Goal: Task Accomplishment & Management: Manage account settings

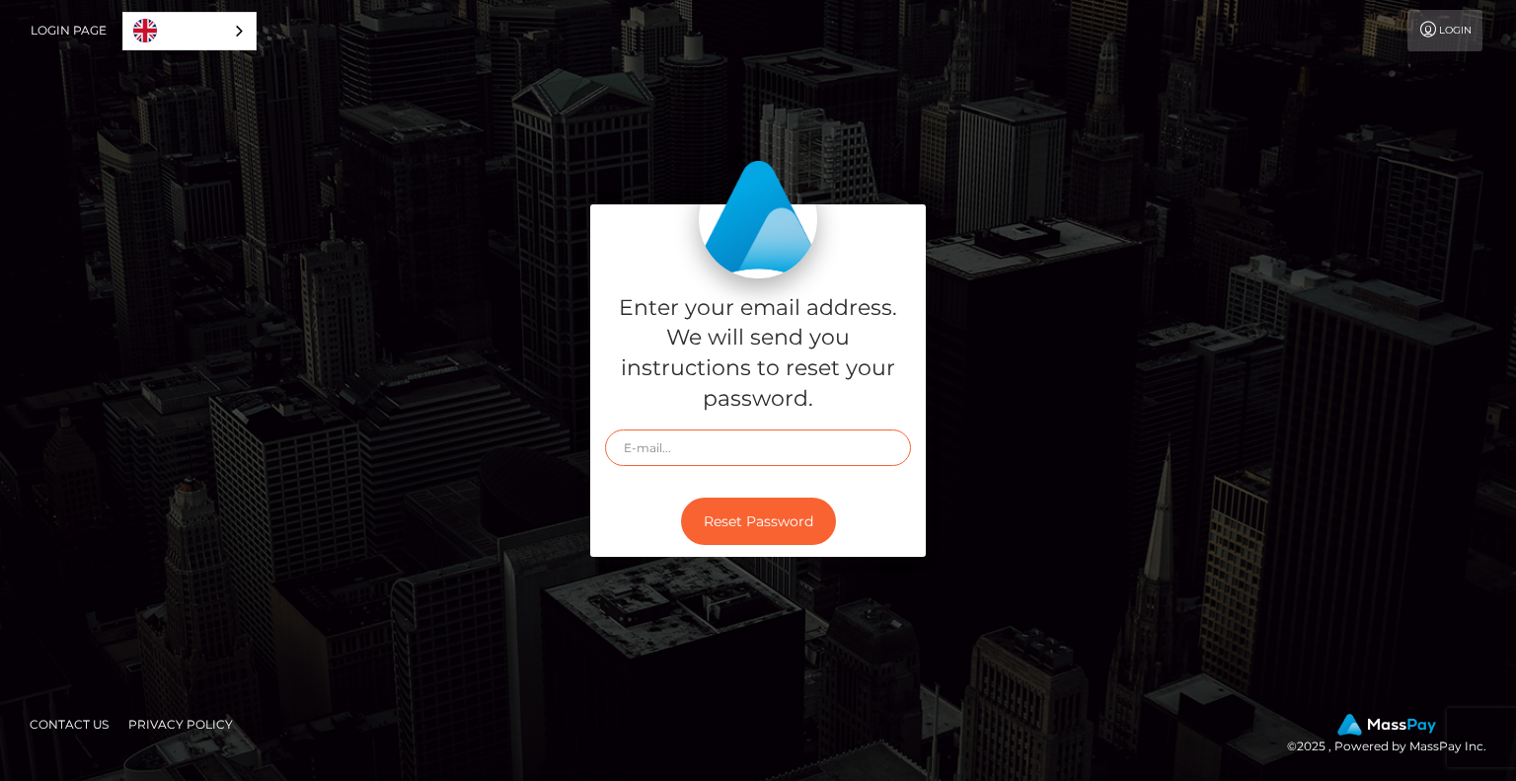
drag, startPoint x: 0, startPoint y: 0, endPoint x: 729, endPoint y: 433, distance: 848.3
click at [729, 433] on input "text" at bounding box center [758, 447] width 306 height 37
type input "[EMAIL_ADDRESS][DOMAIN_NAME]"
click at [754, 520] on button "Reset Password" at bounding box center [758, 521] width 155 height 48
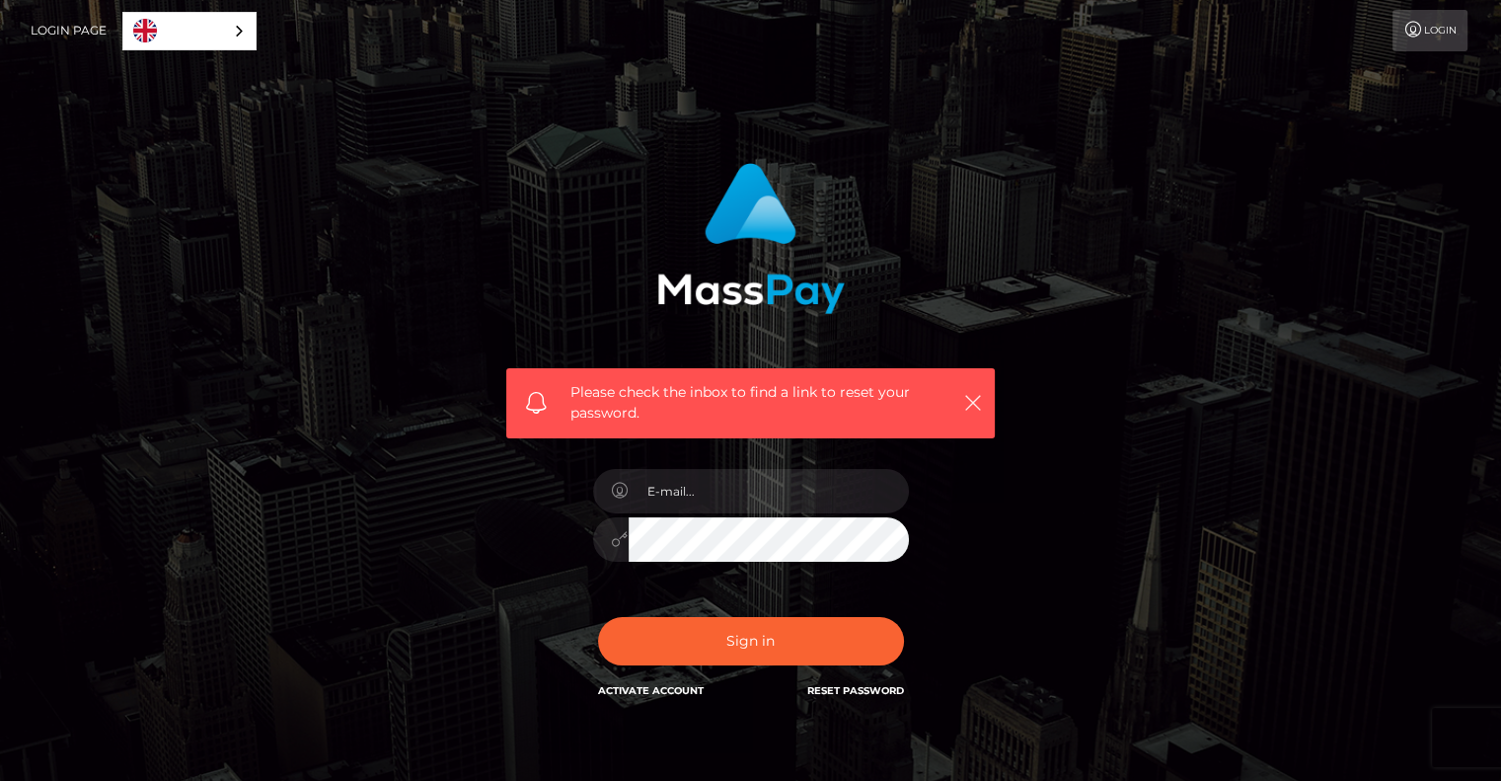
click at [1452, 21] on link "Login" at bounding box center [1430, 30] width 75 height 41
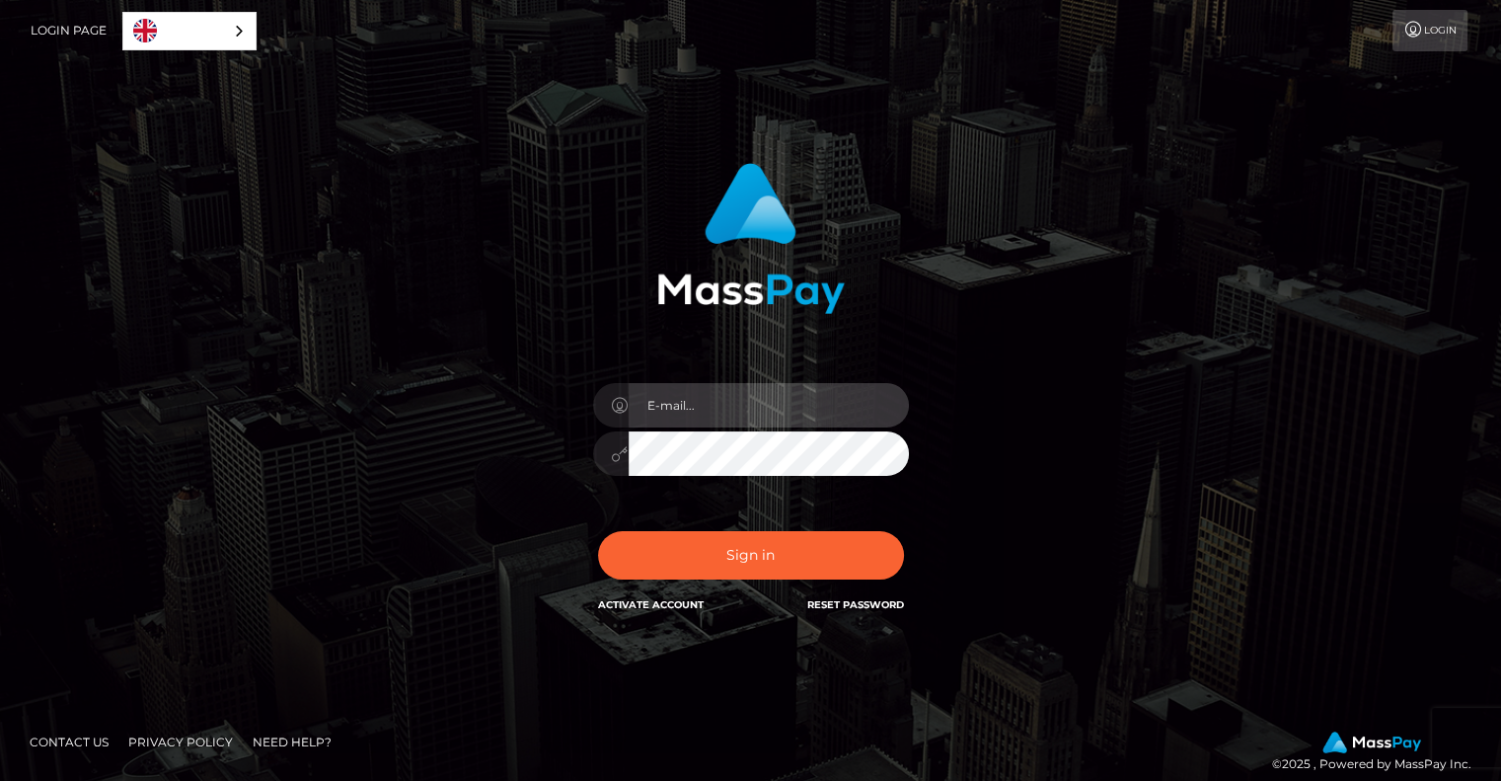
click at [690, 408] on input "email" at bounding box center [769, 405] width 280 height 44
type input "kinkykatsplayroom@gmail.com"
click at [578, 457] on div "kinkykatsplayroom@gmail.com" at bounding box center [750, 443] width 345 height 151
click at [598, 531] on button "Sign in" at bounding box center [751, 555] width 306 height 48
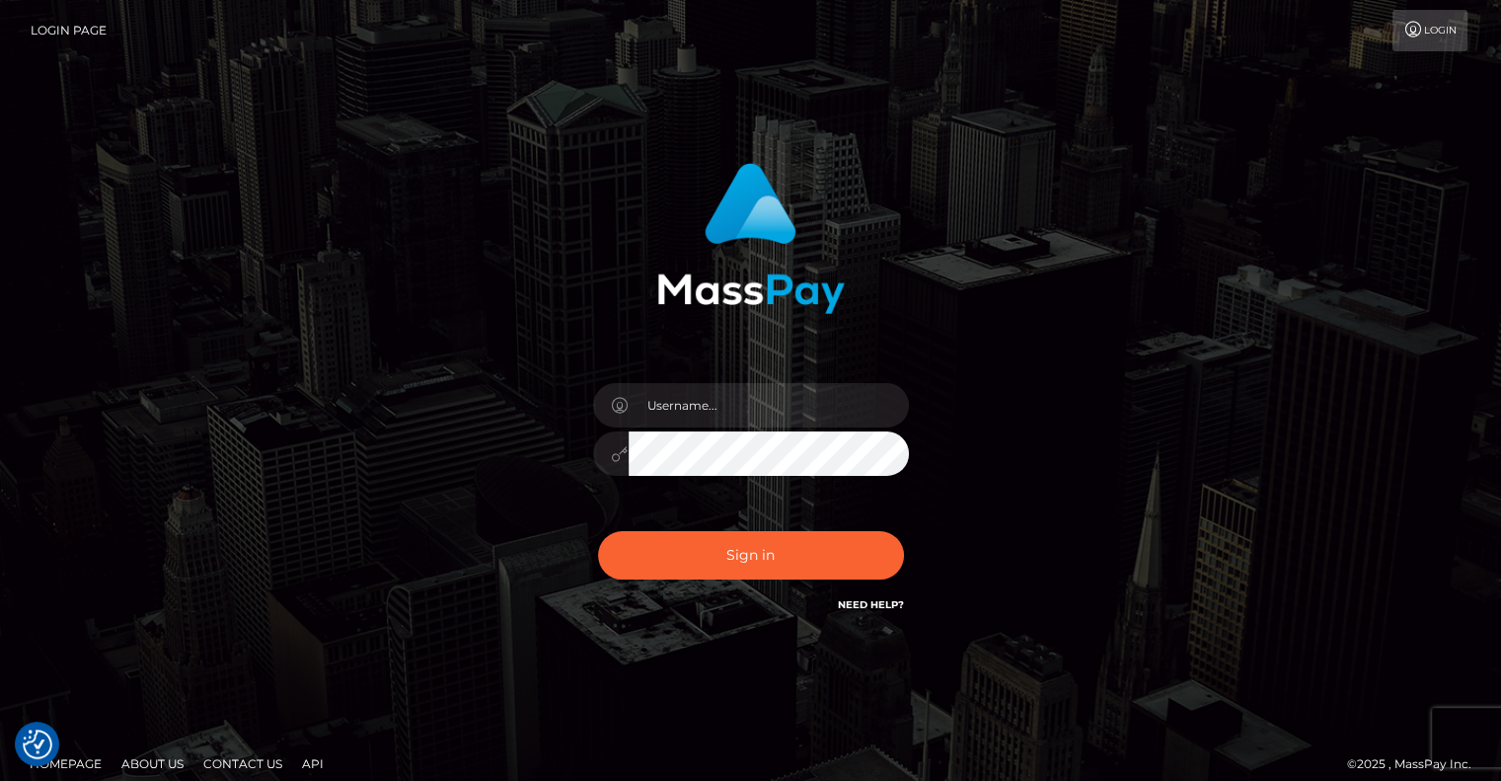
click at [1421, 39] on link "Login" at bounding box center [1430, 30] width 75 height 41
click at [754, 409] on input "text" at bounding box center [769, 405] width 280 height 44
type input "[EMAIL_ADDRESS][DOMAIN_NAME]"
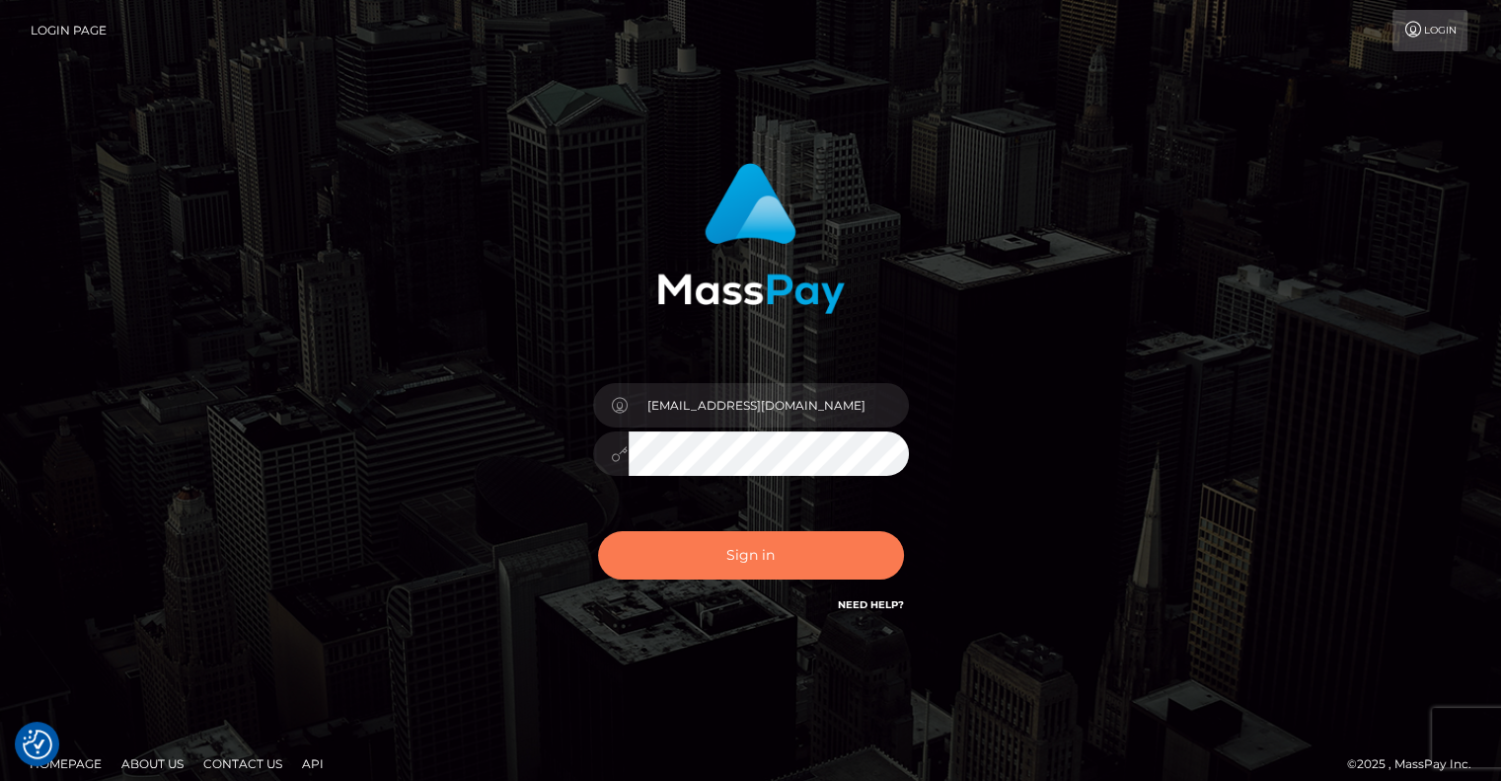
click at [755, 564] on button "Sign in" at bounding box center [751, 555] width 306 height 48
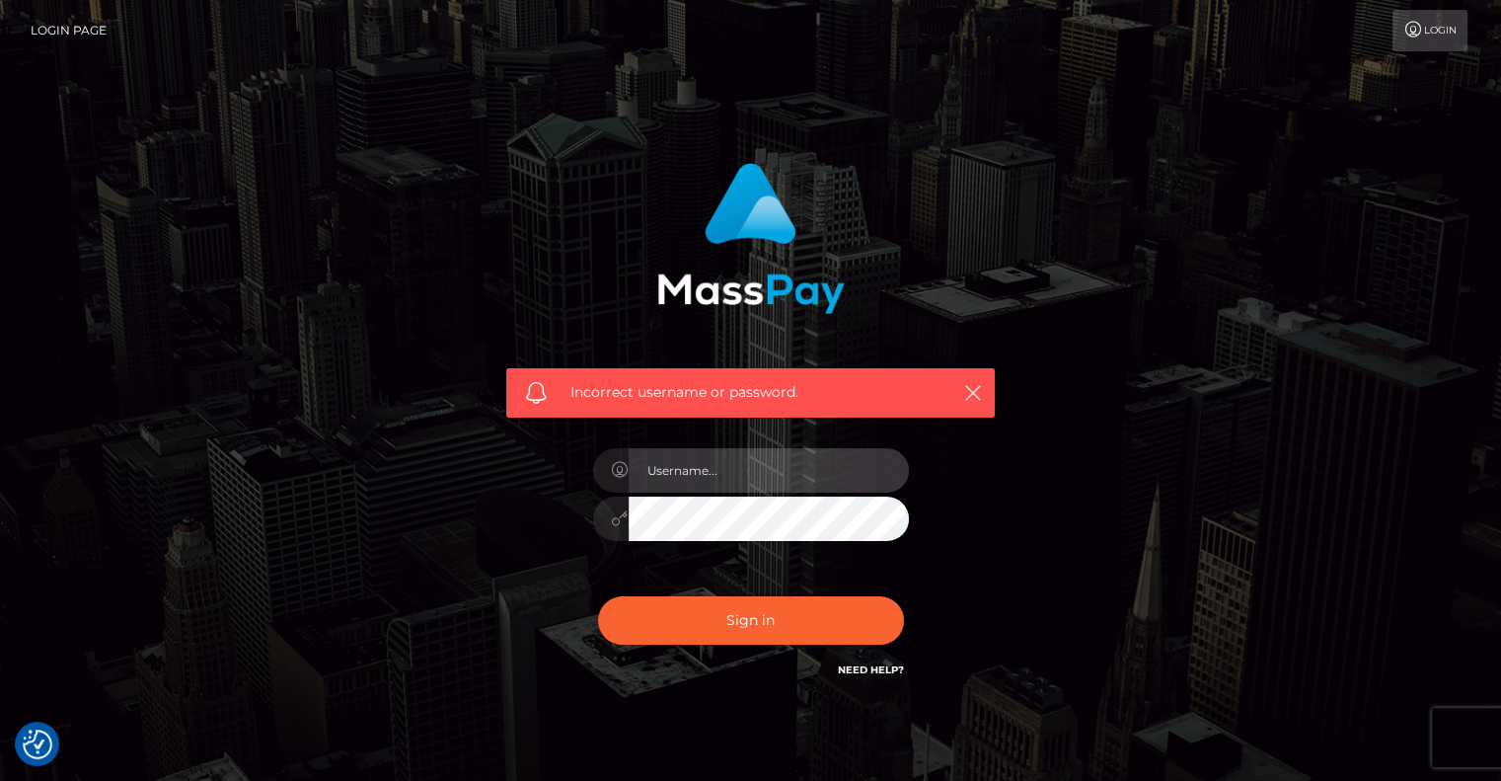
click at [700, 470] on input "text" at bounding box center [769, 470] width 280 height 44
type input "[EMAIL_ADDRESS][DOMAIN_NAME]"
click at [595, 530] on div at bounding box center [751, 515] width 316 height 38
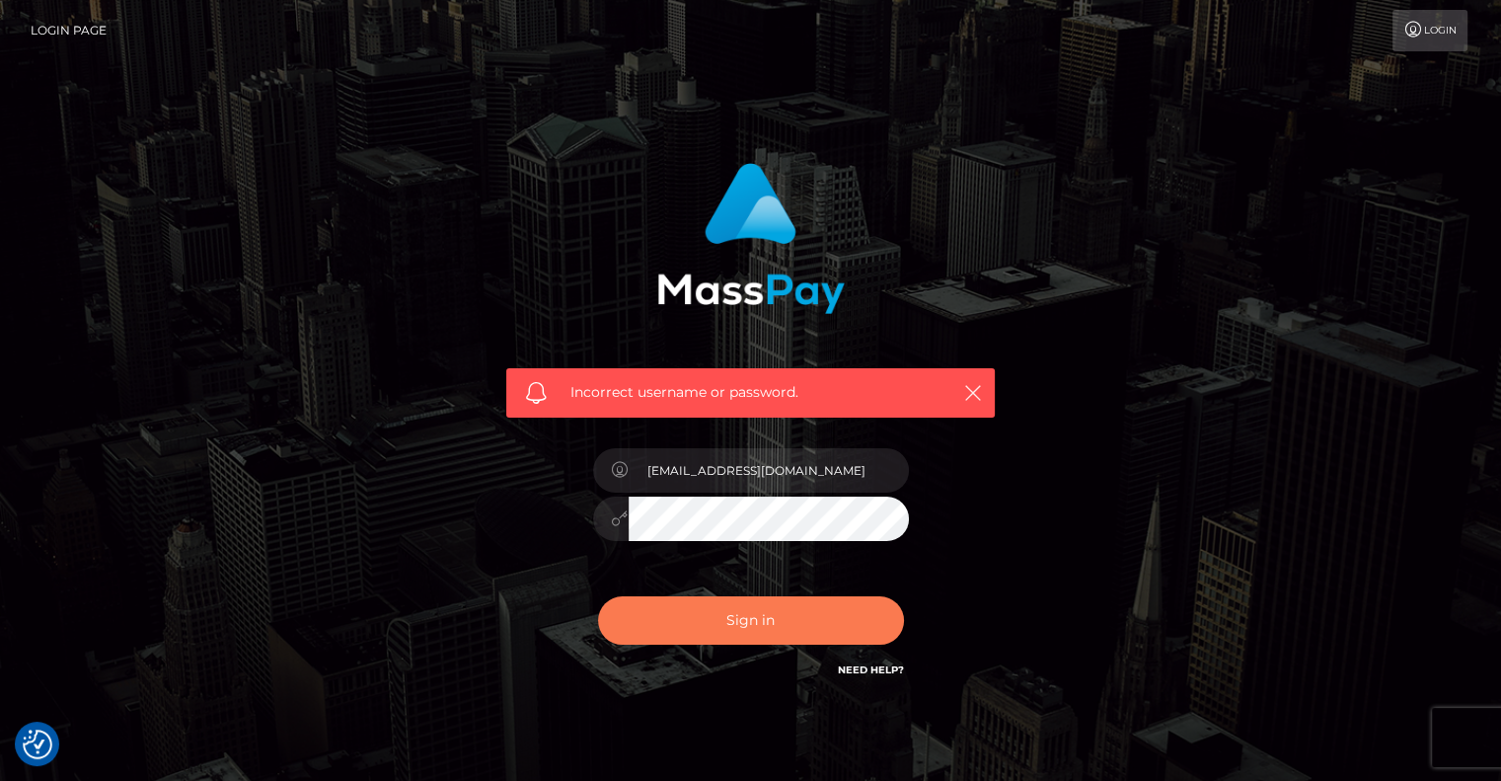
click at [692, 623] on button "Sign in" at bounding box center [751, 620] width 306 height 48
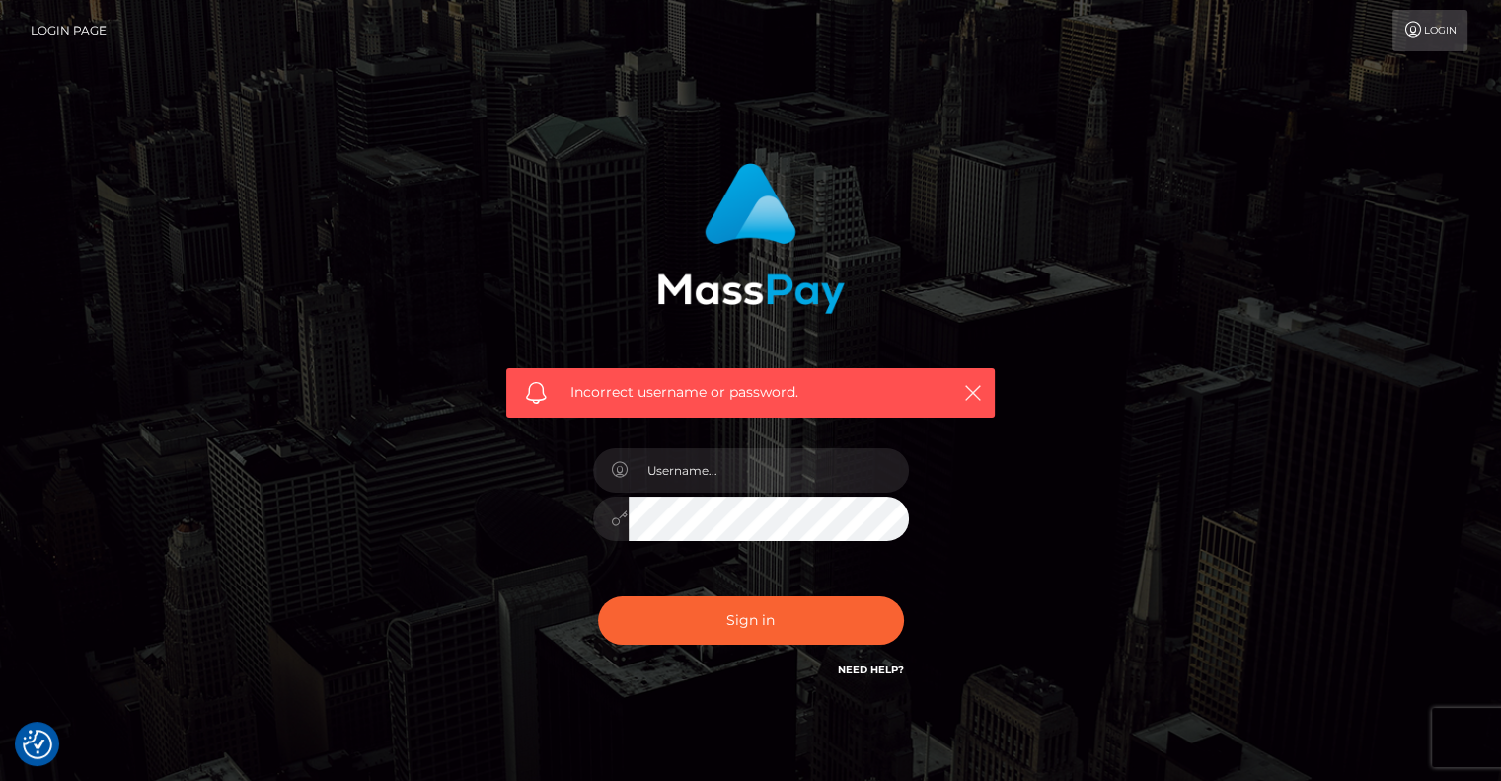
click at [1441, 38] on link "Login" at bounding box center [1430, 30] width 75 height 41
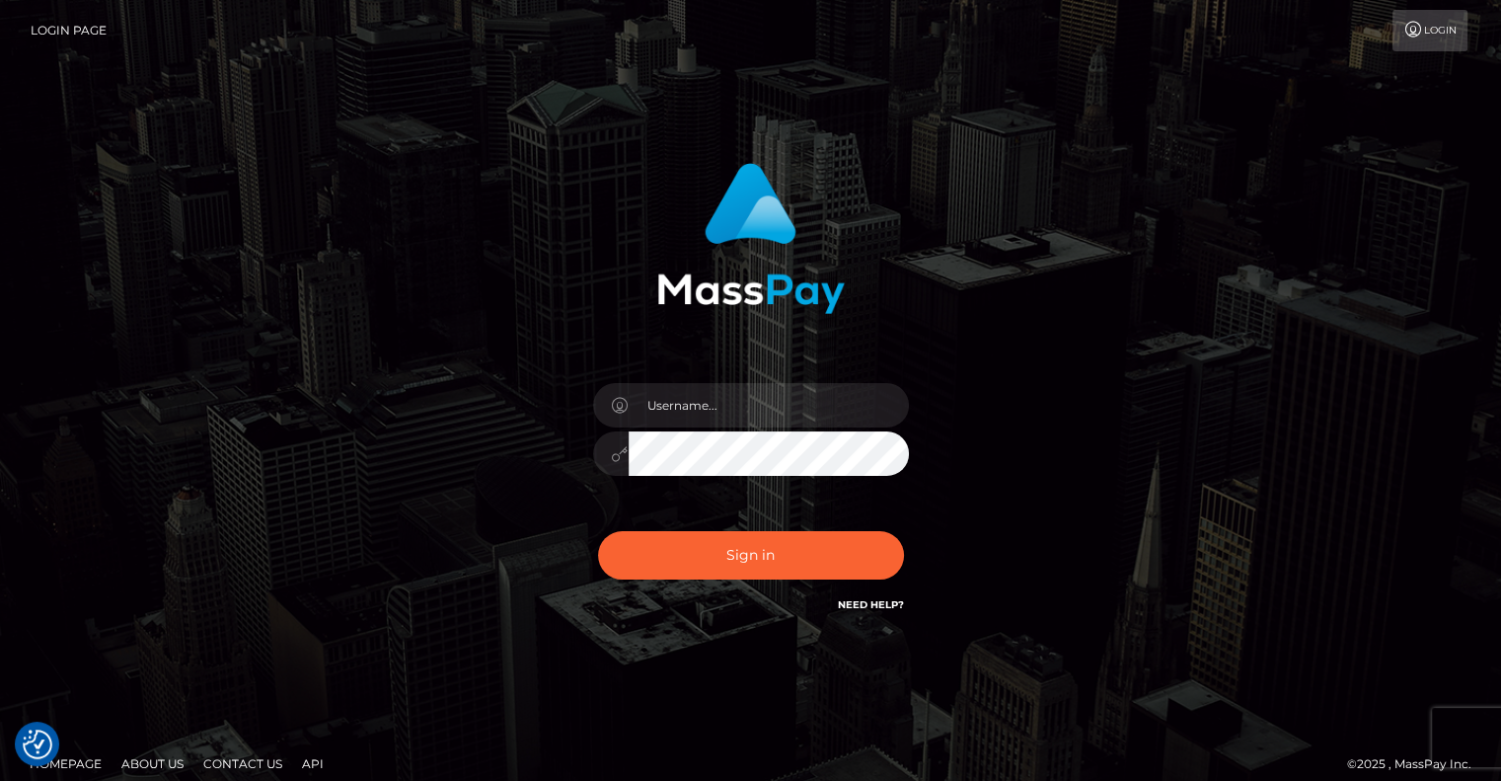
click at [768, 297] on img at bounding box center [751, 238] width 188 height 151
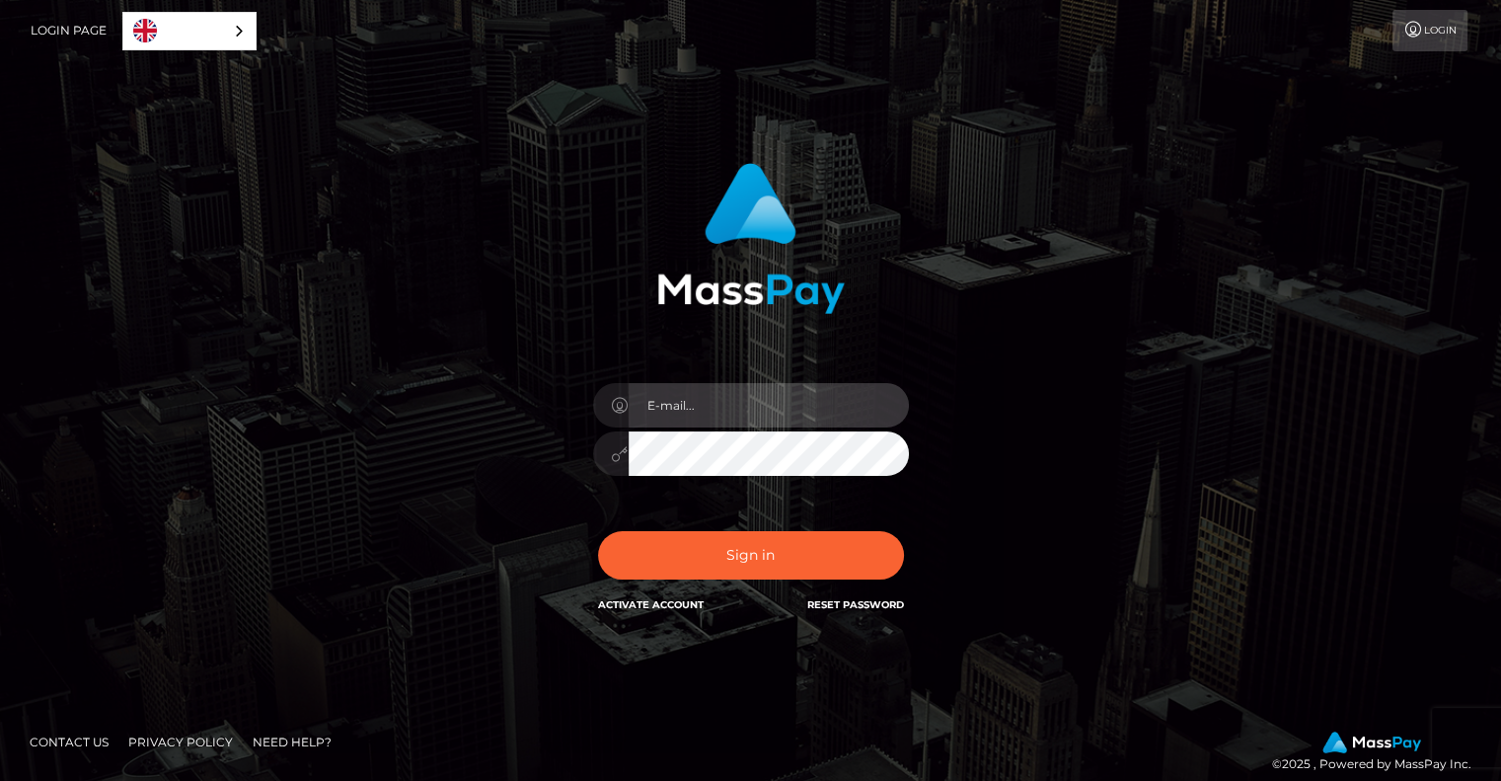
click at [725, 414] on input "email" at bounding box center [769, 405] width 280 height 44
click at [760, 417] on input "email" at bounding box center [769, 405] width 280 height 44
type input "[EMAIL_ADDRESS][DOMAIN_NAME]"
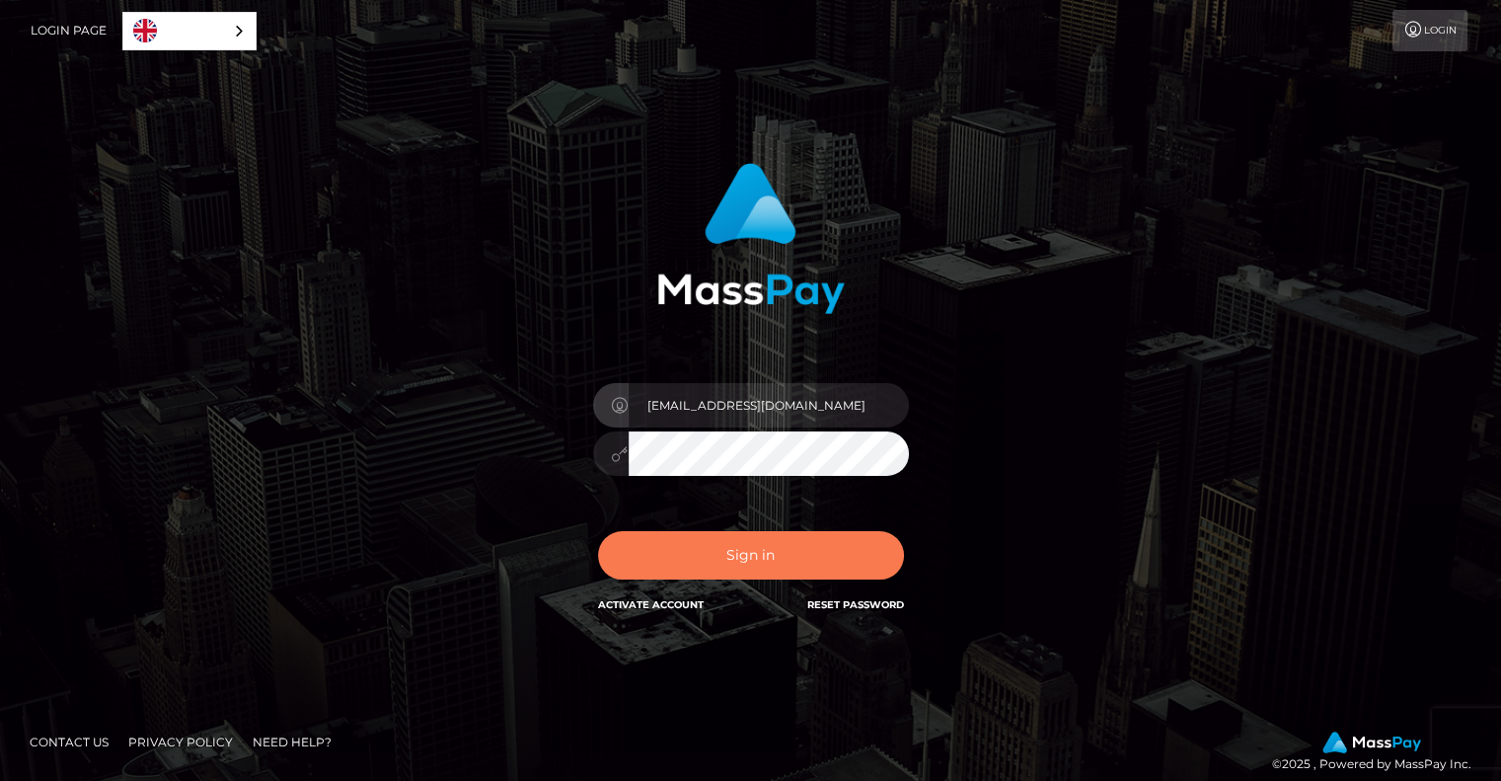
click at [790, 556] on button "Sign in" at bounding box center [751, 555] width 306 height 48
